Goal: Task Accomplishment & Management: Complete application form

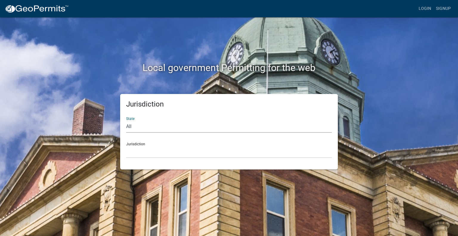
click at [169, 127] on select "All [US_STATE] [US_STATE] [US_STATE] [US_STATE] [US_STATE] [US_STATE] [US_STATE…" at bounding box center [229, 126] width 206 height 12
select select "[US_STATE]"
click at [126, 120] on select "All [US_STATE] [US_STATE] [US_STATE] [US_STATE] [US_STATE] [US_STATE] [US_STATE…" at bounding box center [229, 126] width 206 height 12
click at [143, 153] on select "City of [GEOGRAPHIC_DATA], [US_STATE] City of [GEOGRAPHIC_DATA], [US_STATE] Cit…" at bounding box center [229, 152] width 206 height 12
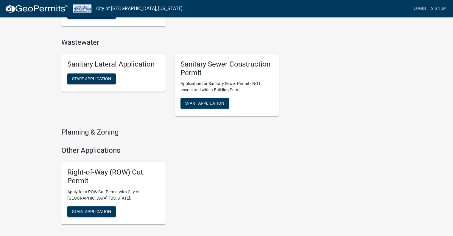
scroll to position [328, 0]
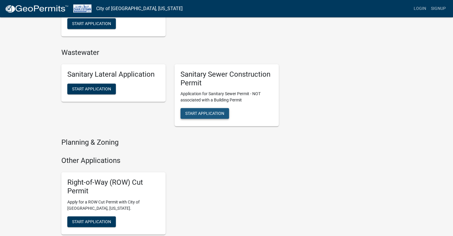
click at [207, 114] on span "Start Application" at bounding box center [204, 113] width 39 height 5
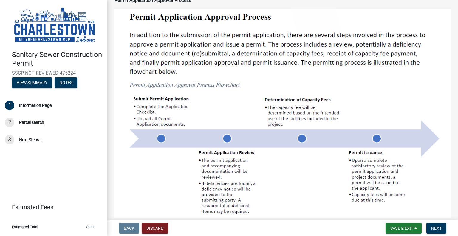
scroll to position [238, 0]
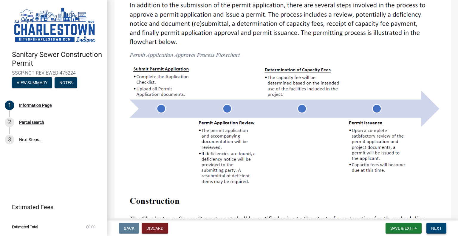
click at [435, 229] on span "Next" at bounding box center [436, 228] width 10 height 5
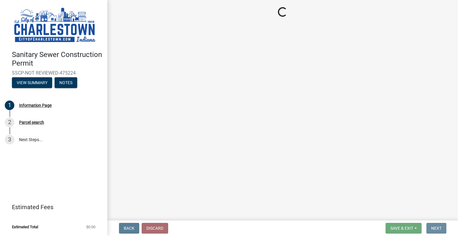
scroll to position [0, 0]
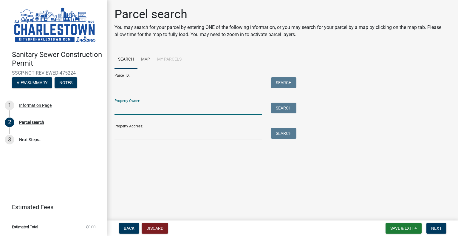
click at [152, 110] on input "Property Owner:" at bounding box center [188, 109] width 148 height 12
click at [129, 135] on input "Property Address:" at bounding box center [188, 134] width 148 height 12
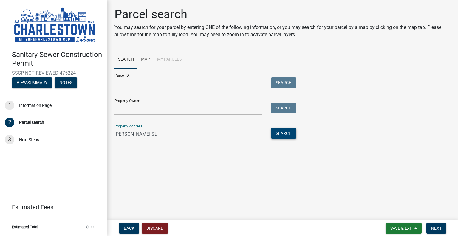
type input "[PERSON_NAME] St."
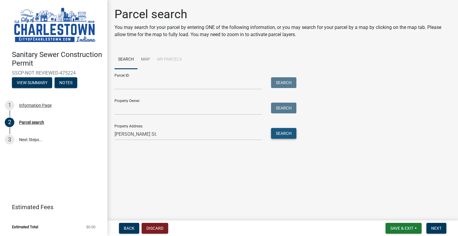
click at [284, 135] on button "Search" at bounding box center [283, 133] width 25 height 11
